Goal: Check status: Check status

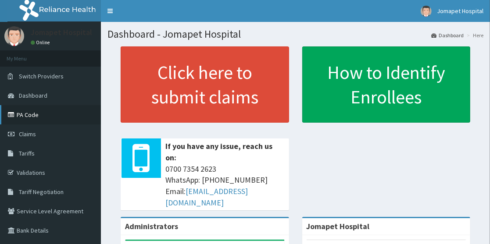
click at [28, 114] on link "PA Code" at bounding box center [50, 114] width 101 height 19
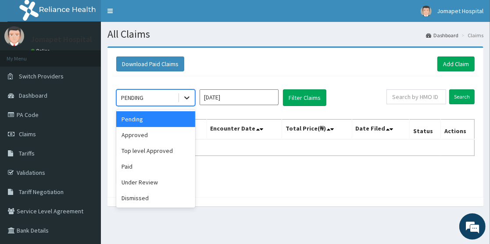
click at [184, 100] on icon at bounding box center [186, 97] width 9 height 9
drag, startPoint x: 184, startPoint y: 100, endPoint x: 160, endPoint y: 141, distance: 47.2
click at [160, 106] on div "option Approved focused, 2 of 6. 6 results available. Use Up and Down to choose…" at bounding box center [155, 97] width 79 height 17
click at [160, 141] on div "Approved" at bounding box center [155, 135] width 79 height 16
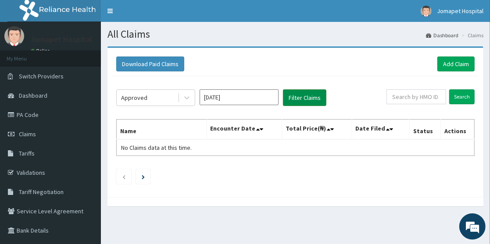
click at [301, 99] on button "Filter Claims" at bounding box center [304, 97] width 43 height 17
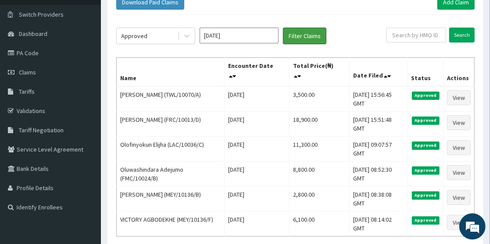
scroll to position [61, 0]
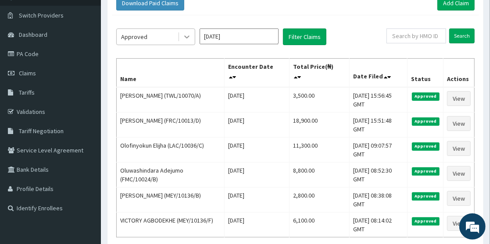
click at [186, 37] on icon at bounding box center [186, 37] width 5 height 3
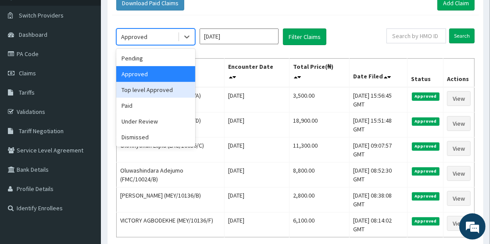
click at [165, 90] on div "Top level Approved" at bounding box center [155, 90] width 79 height 16
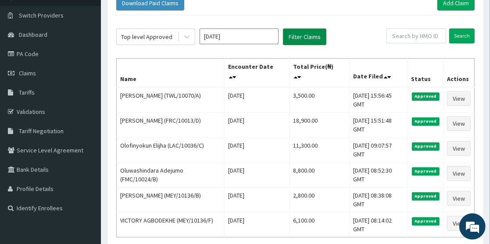
click at [293, 38] on button "Filter Claims" at bounding box center [304, 37] width 43 height 17
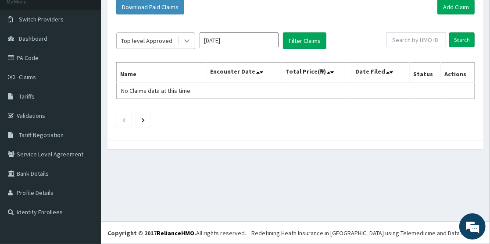
click at [187, 39] on icon at bounding box center [186, 40] width 9 height 9
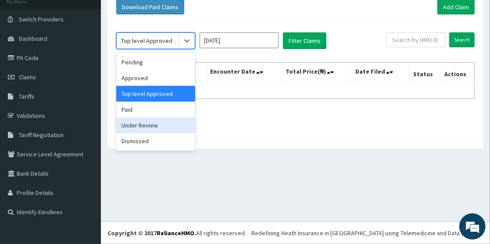
click at [153, 126] on div "Under Review" at bounding box center [155, 126] width 79 height 16
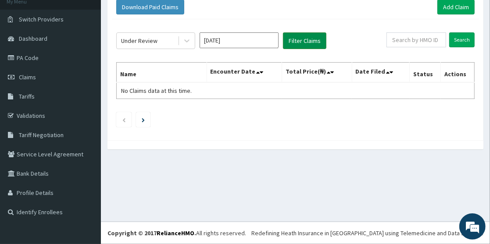
click at [302, 38] on button "Filter Claims" at bounding box center [304, 40] width 43 height 17
